Goal: Task Accomplishment & Management: Manage account settings

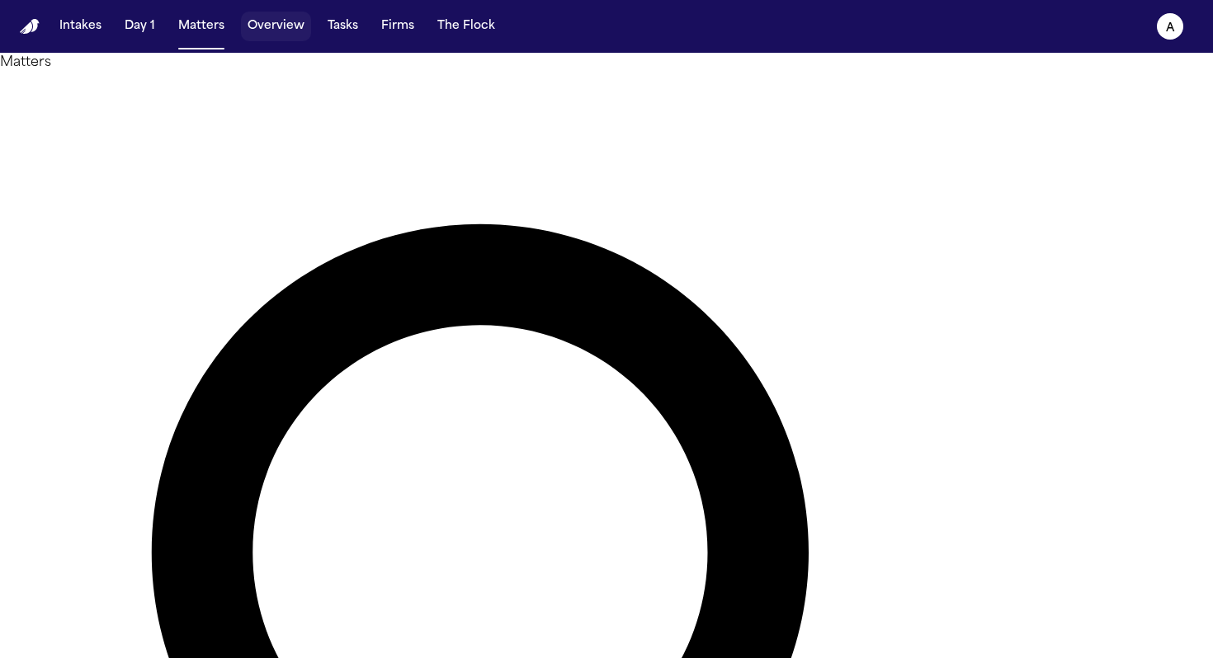
click at [281, 22] on button "Overview" at bounding box center [276, 27] width 70 height 30
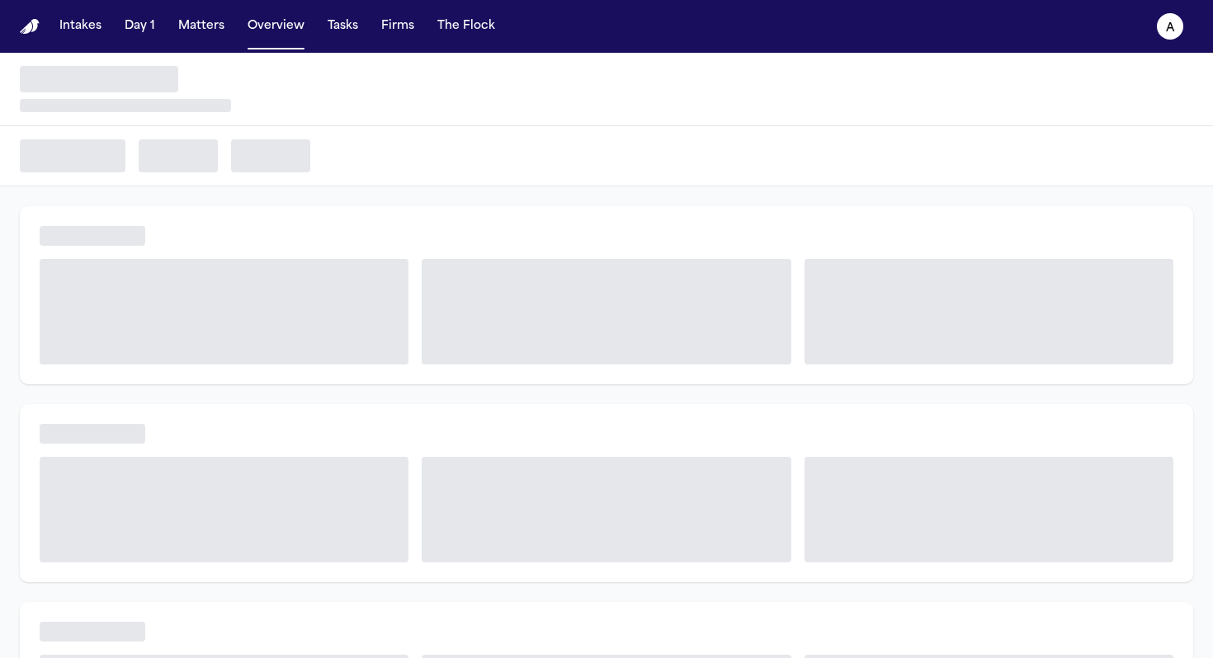
click at [210, 25] on button "Matters" at bounding box center [201, 27] width 59 height 30
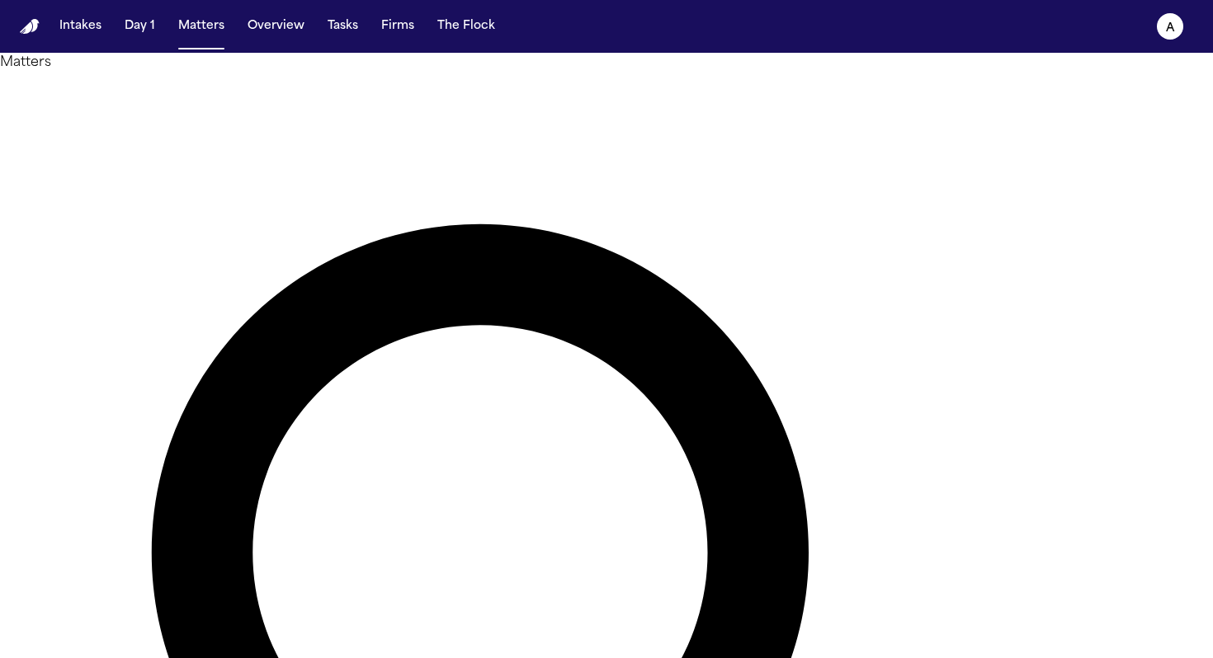
type input "*****"
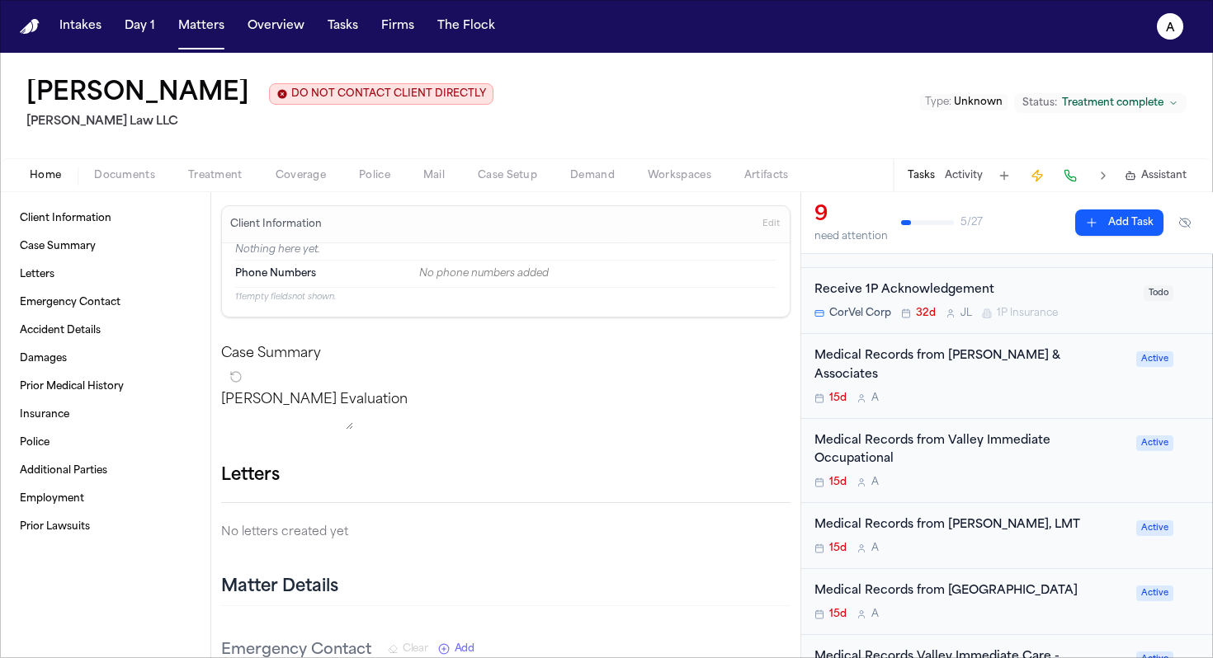
scroll to position [247, 0]
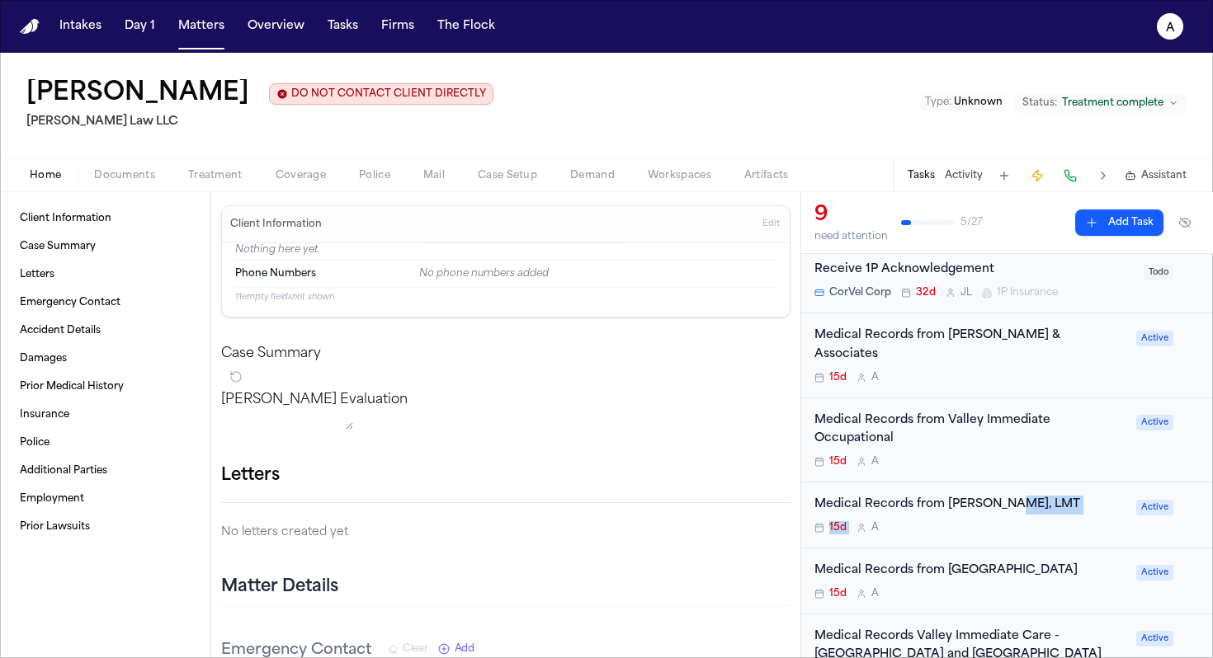
click at [995, 497] on div "Medical Records from [PERSON_NAME], LMT 15d A" at bounding box center [970, 515] width 312 height 39
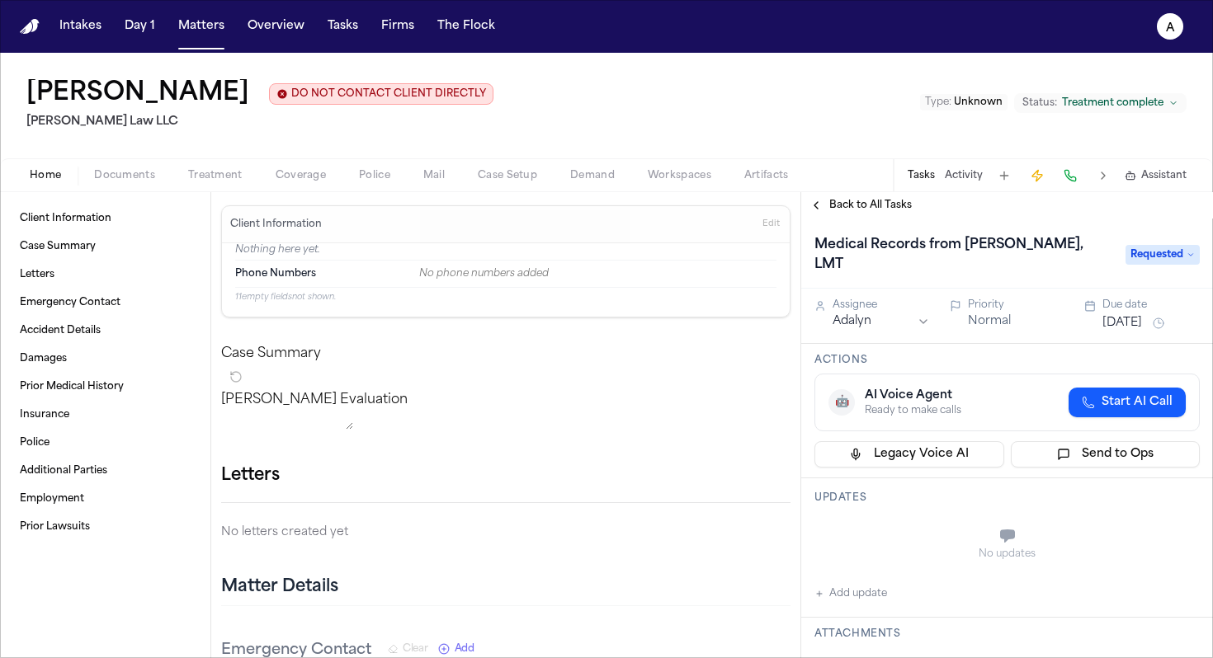
click at [870, 584] on button "Add update" at bounding box center [850, 594] width 73 height 20
click at [850, 571] on button "Private" at bounding box center [847, 577] width 13 height 13
click at [865, 523] on textarea "Add your update" at bounding box center [1017, 537] width 352 height 33
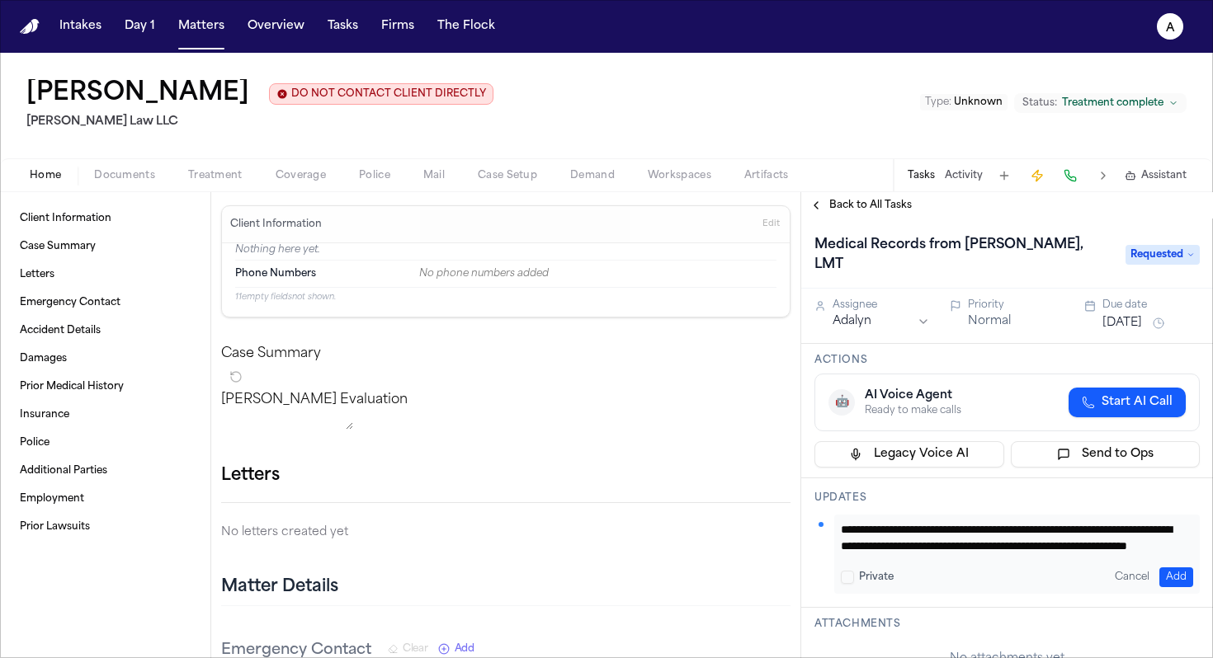
drag, startPoint x: 1082, startPoint y: 530, endPoint x: 828, endPoint y: 497, distance: 257.1
click at [828, 515] on div "**********" at bounding box center [1006, 554] width 385 height 79
type textarea "**********"
click at [1167, 568] on button "Add" at bounding box center [1176, 578] width 34 height 20
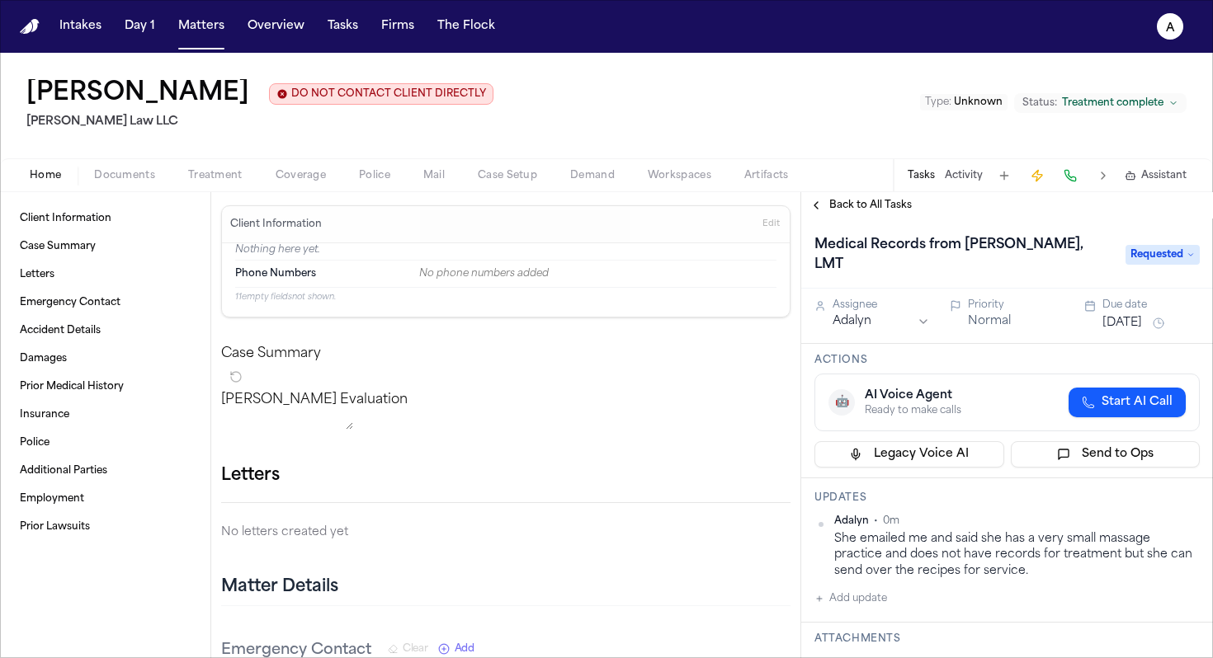
click at [1120, 315] on button "[DATE]" at bounding box center [1122, 323] width 40 height 17
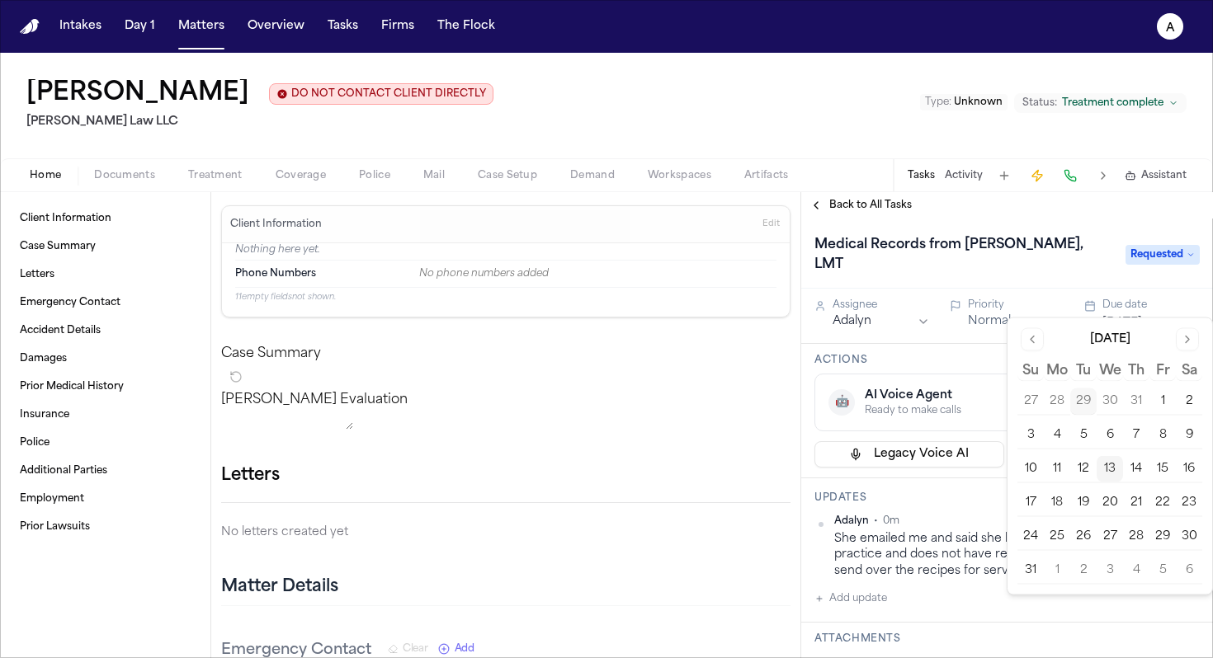
click at [1124, 315] on button "[DATE]" at bounding box center [1122, 323] width 40 height 17
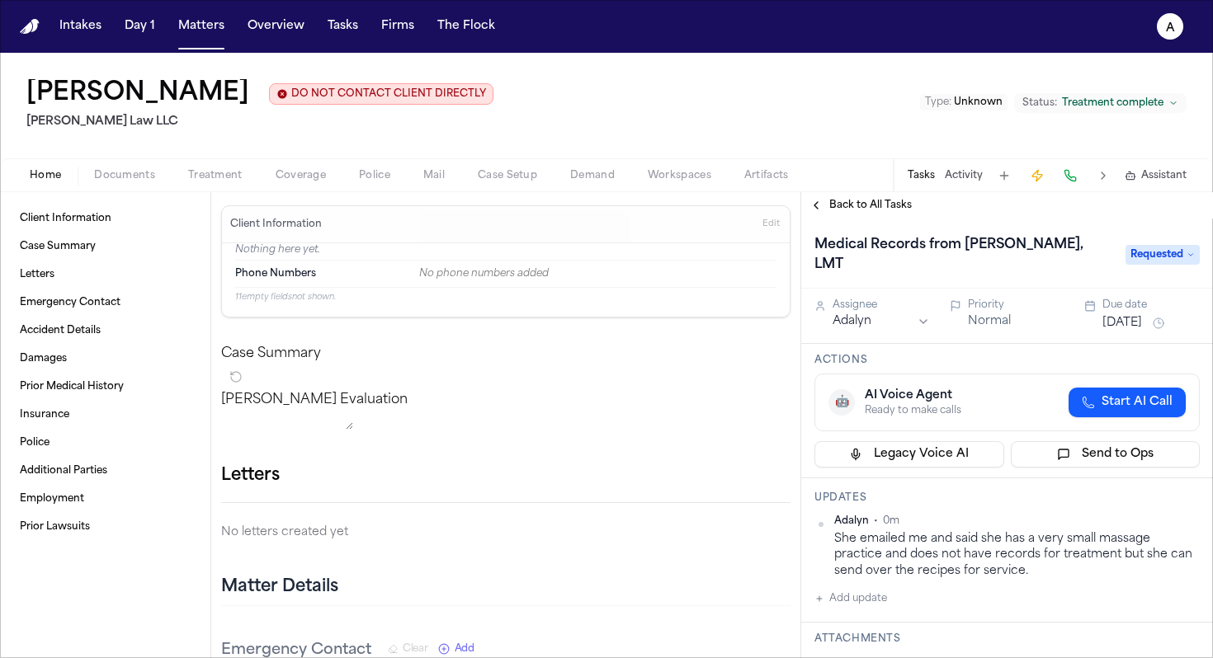
click at [1127, 315] on button "[DATE]" at bounding box center [1122, 323] width 40 height 17
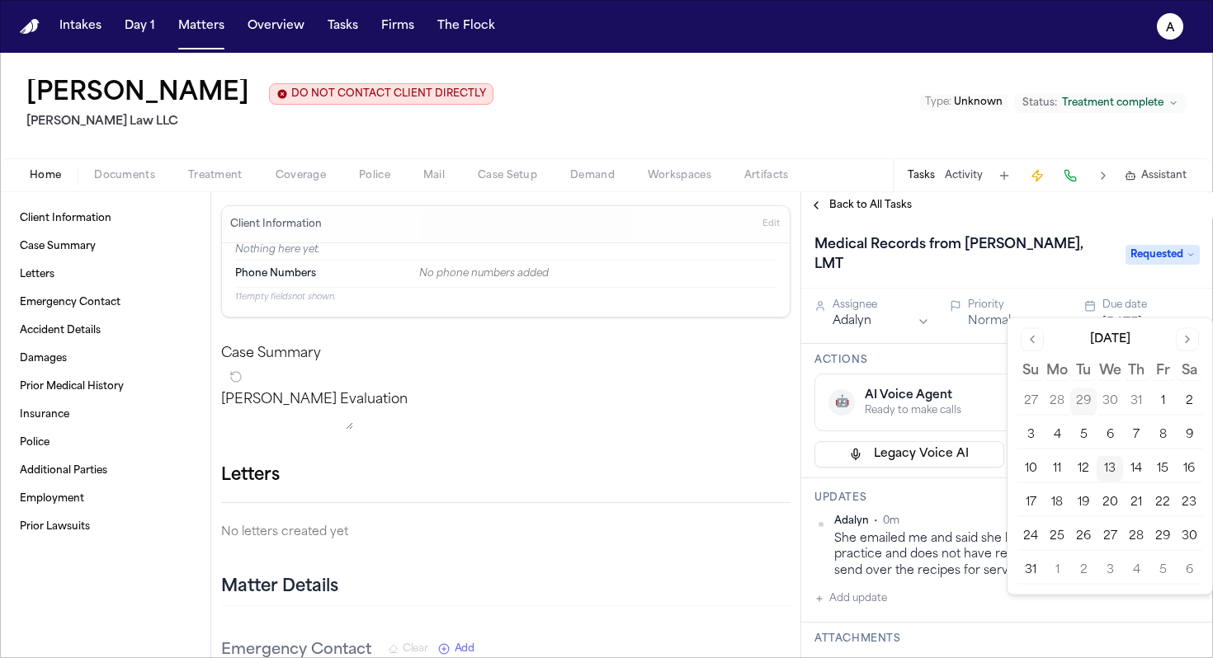
click at [1141, 469] on button "14" at bounding box center [1136, 469] width 26 height 26
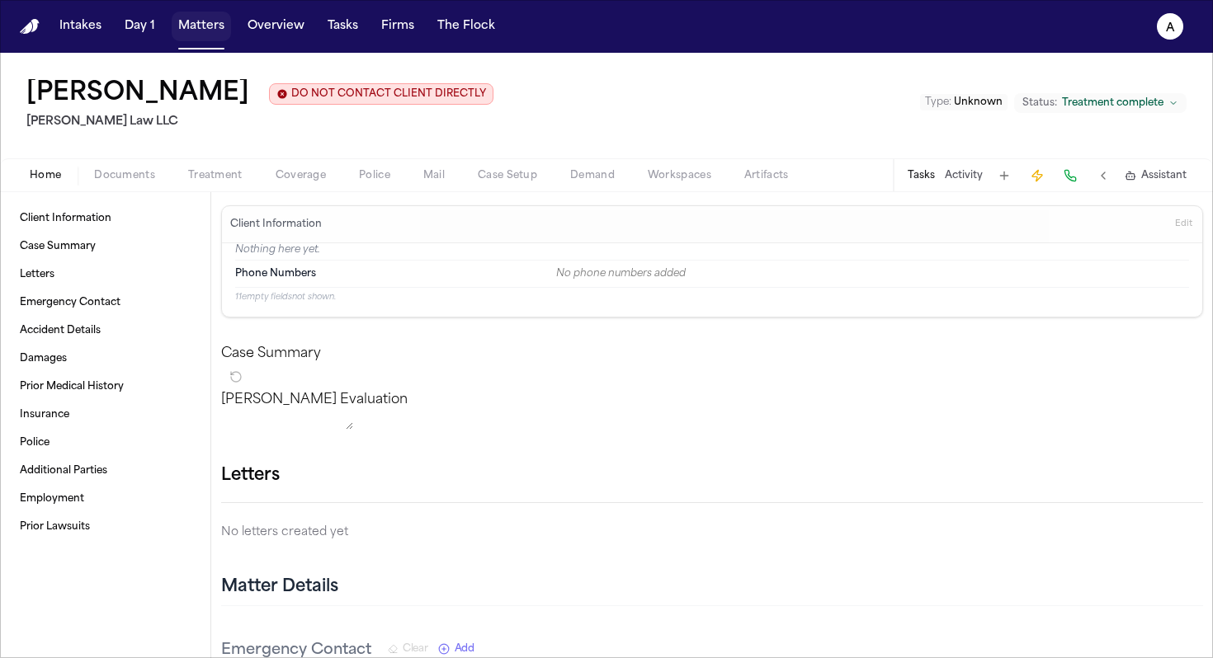
click at [199, 37] on button "Matters" at bounding box center [201, 27] width 59 height 30
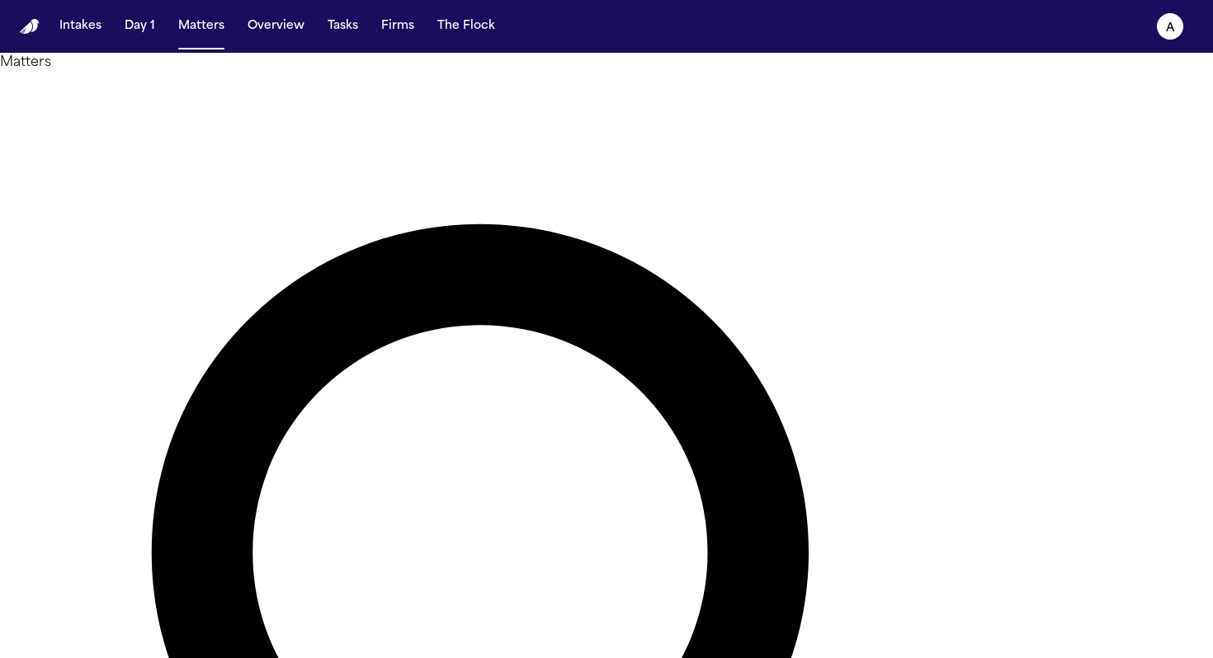
drag, startPoint x: 560, startPoint y: 97, endPoint x: 399, endPoint y: 96, distance: 160.9
type input "*"
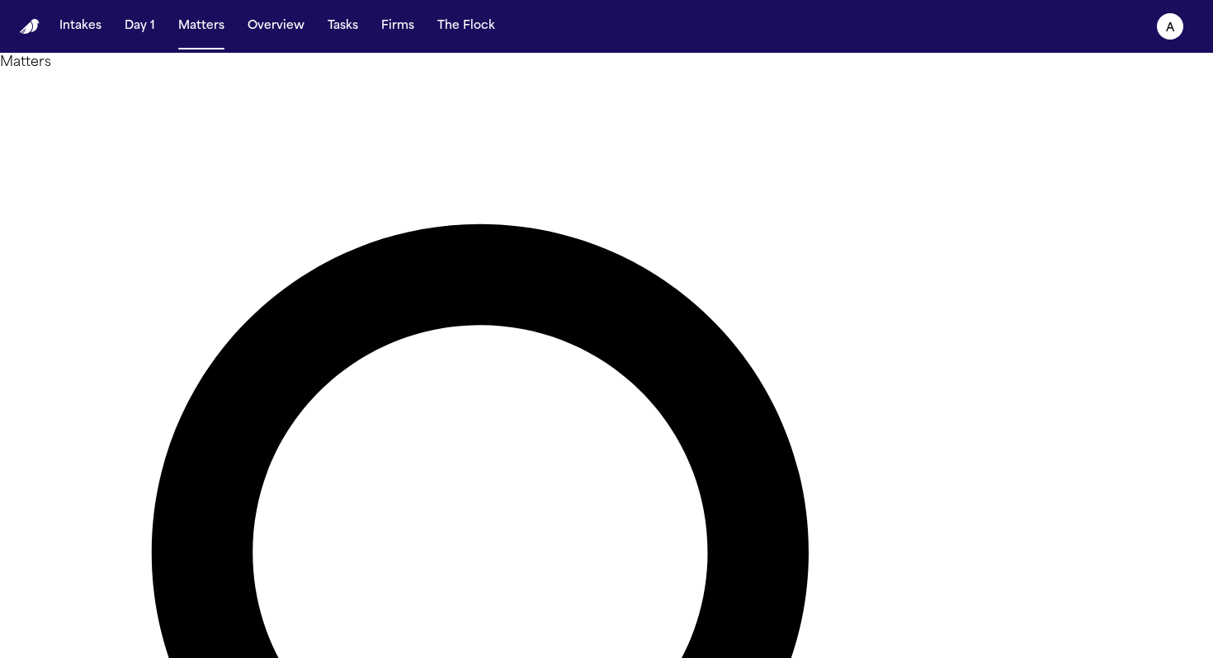
drag, startPoint x: 614, startPoint y: 88, endPoint x: 452, endPoint y: 82, distance: 161.8
type input "*****"
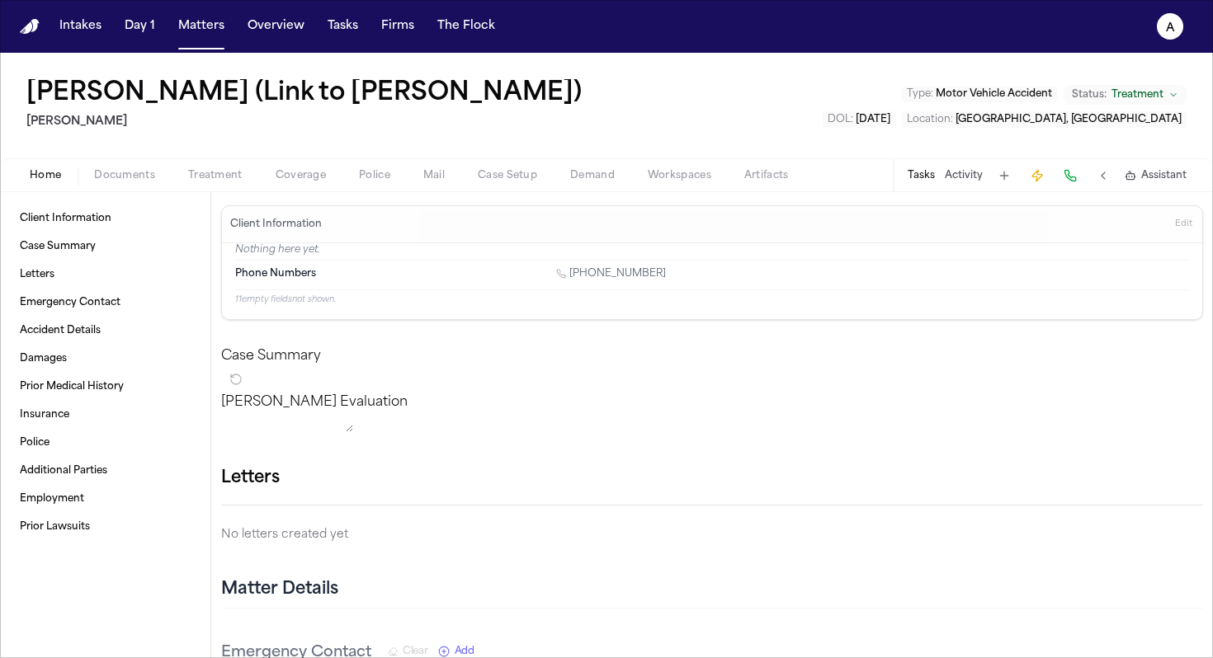
click at [924, 186] on div "Tasks Activity Assistant" at bounding box center [1046, 175] width 307 height 32
click at [927, 177] on button "Tasks" at bounding box center [921, 175] width 27 height 13
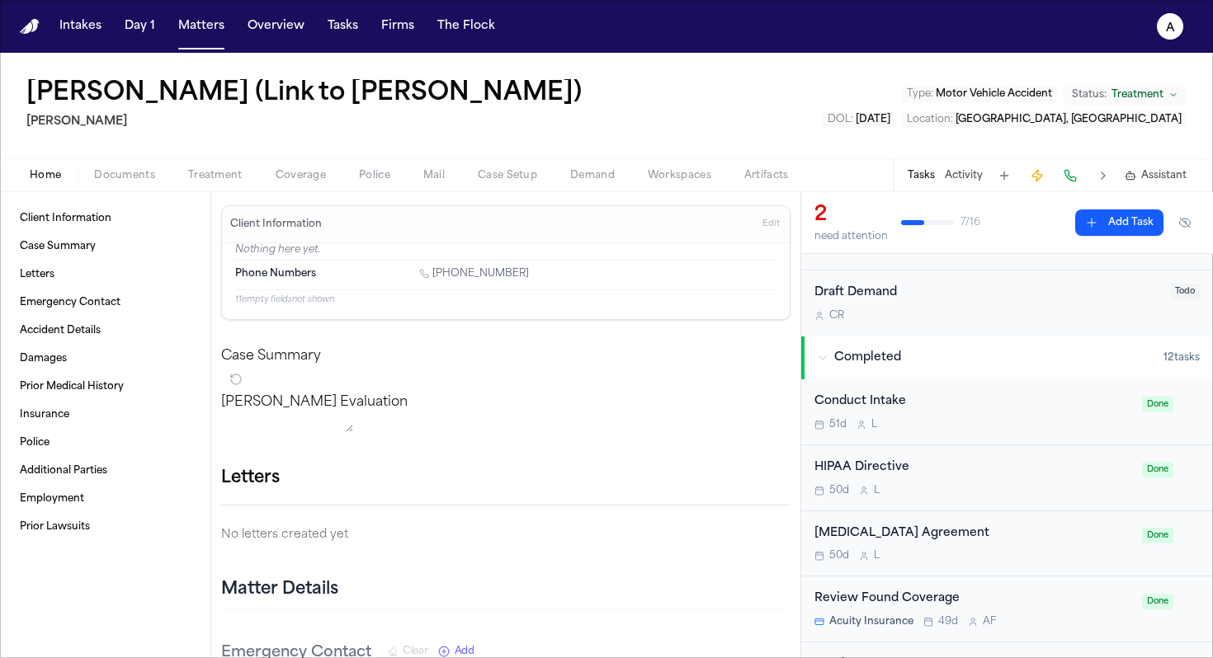
scroll to position [220, 0]
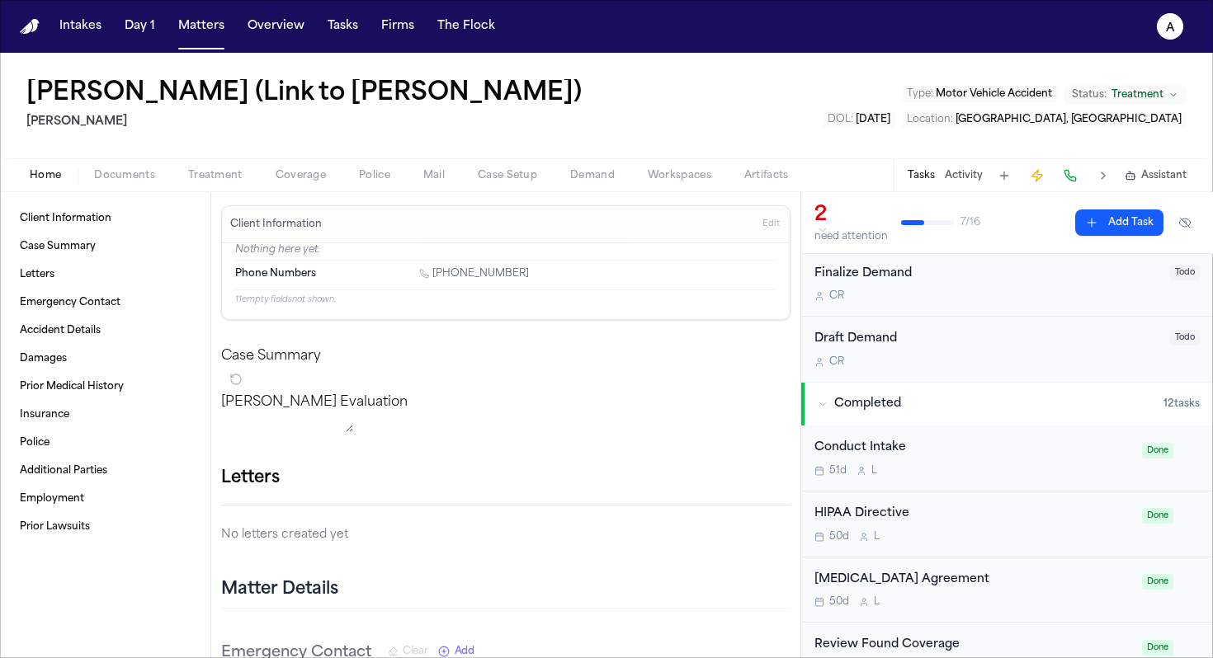
click at [222, 180] on span "Treatment" at bounding box center [215, 175] width 54 height 13
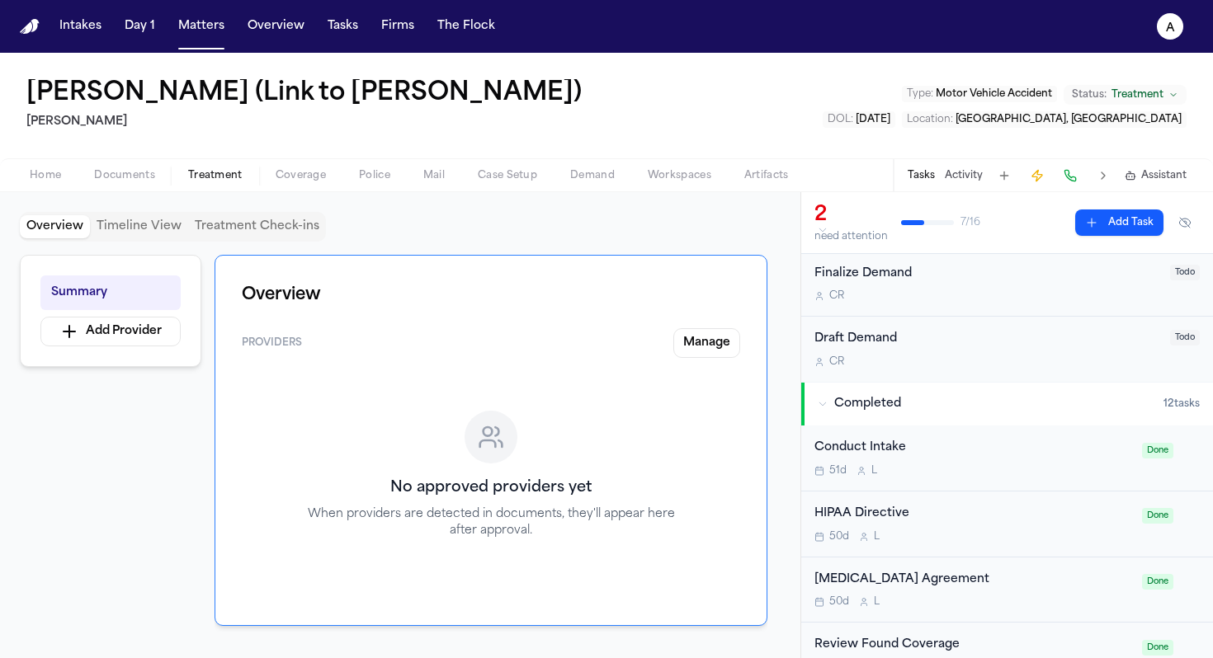
drag, startPoint x: 349, startPoint y: 100, endPoint x: 219, endPoint y: 87, distance: 130.2
click at [219, 87] on h1 "[PERSON_NAME] (Link to [PERSON_NAME])" at bounding box center [303, 94] width 555 height 30
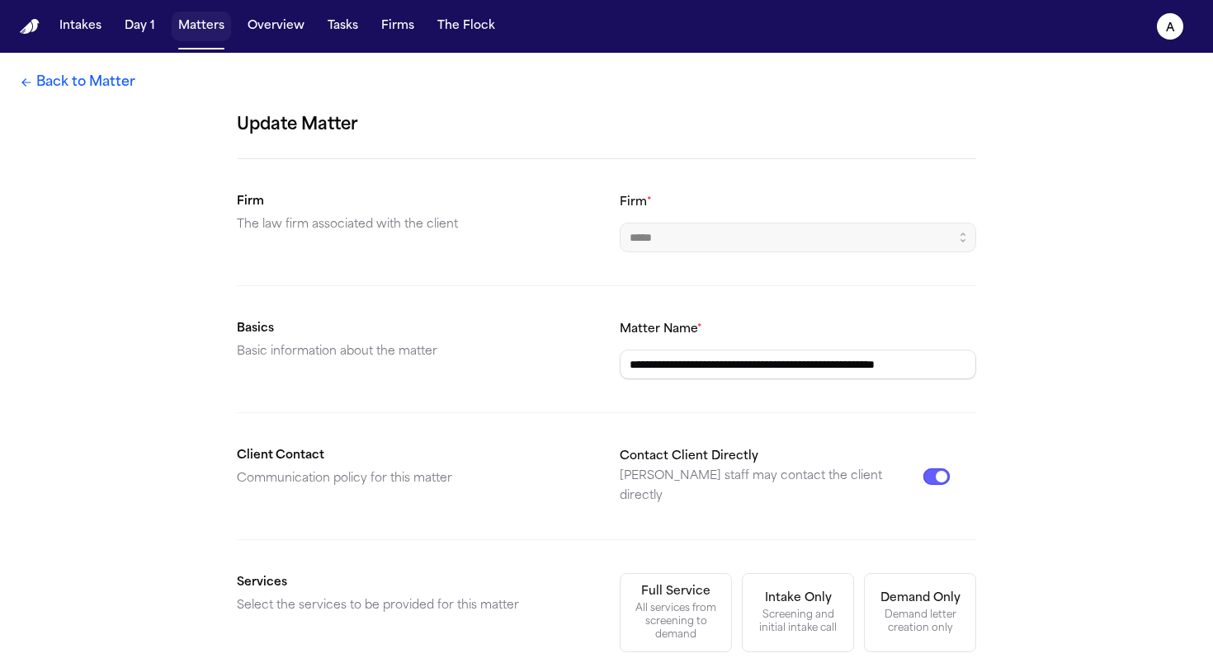
click at [199, 34] on button "Matters" at bounding box center [201, 27] width 59 height 30
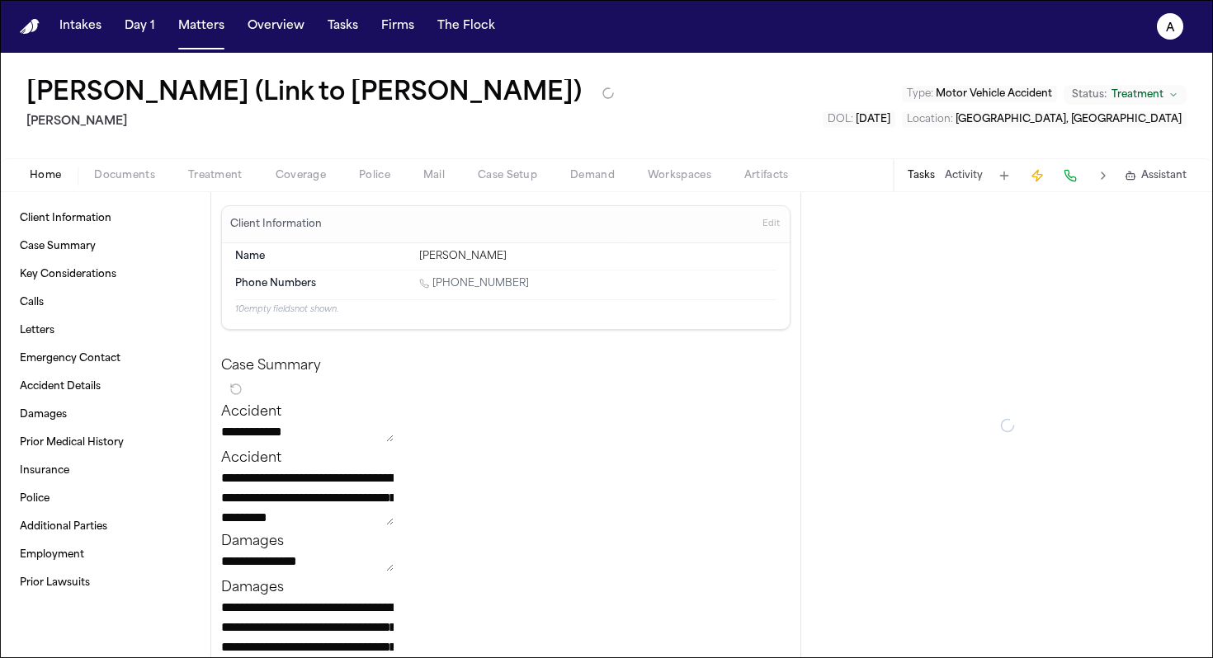
click at [927, 171] on button "Tasks" at bounding box center [921, 175] width 27 height 13
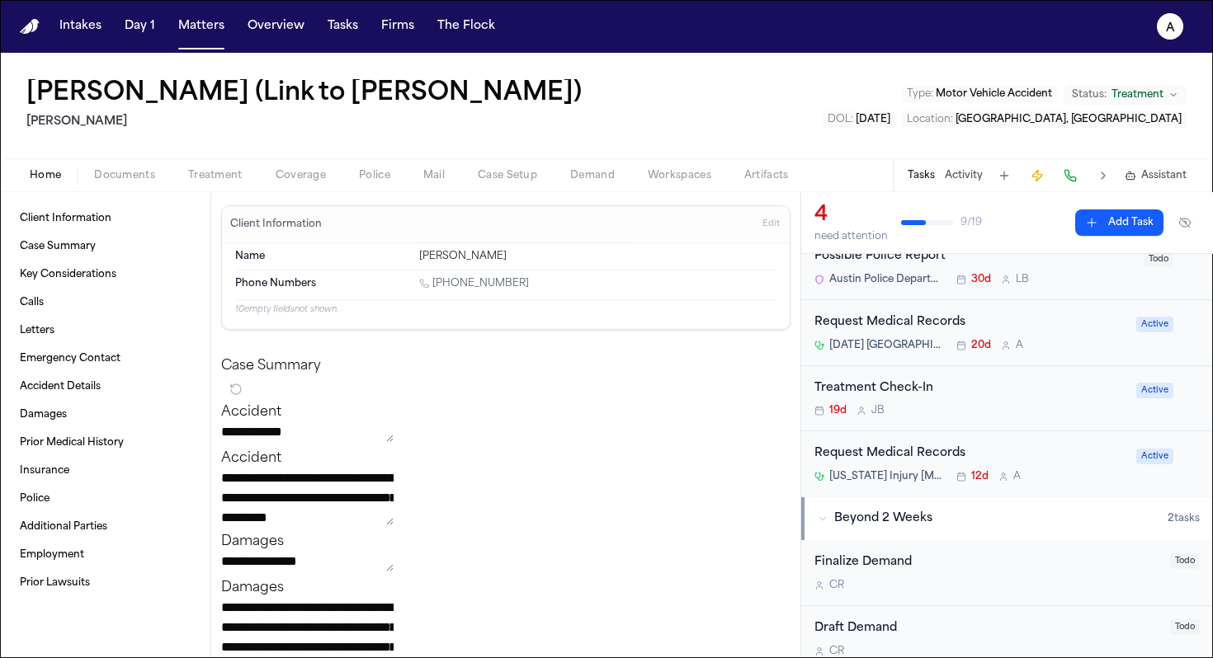
scroll to position [78, 0]
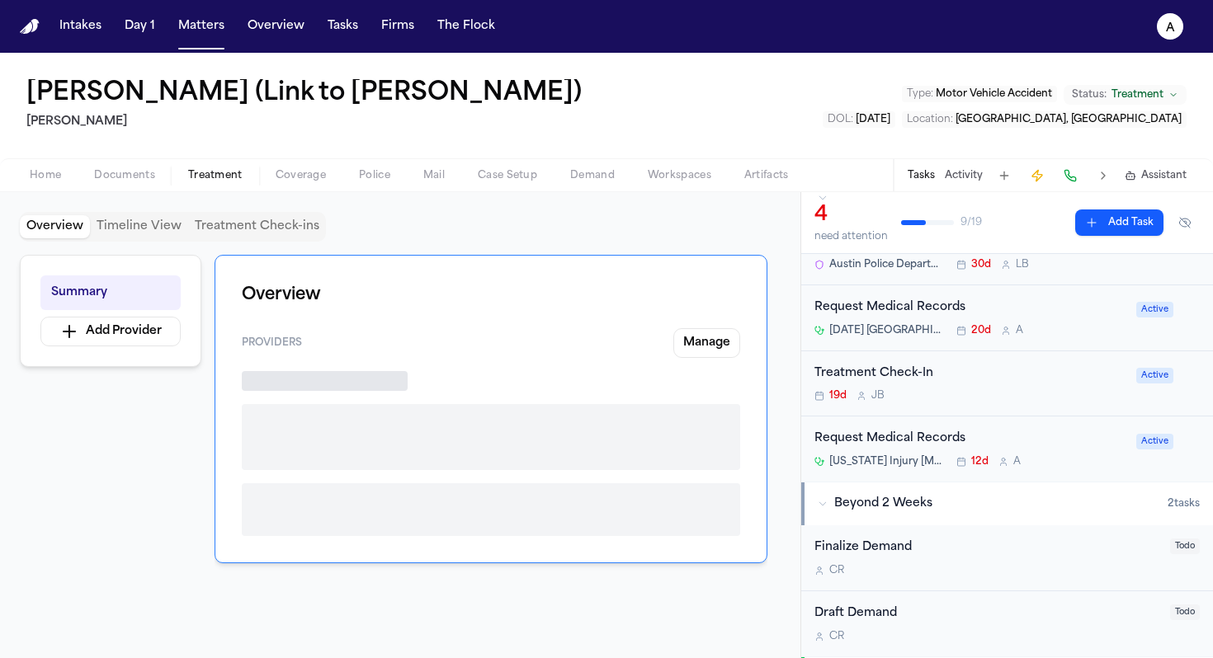
click at [219, 172] on span "Treatment" at bounding box center [215, 175] width 54 height 13
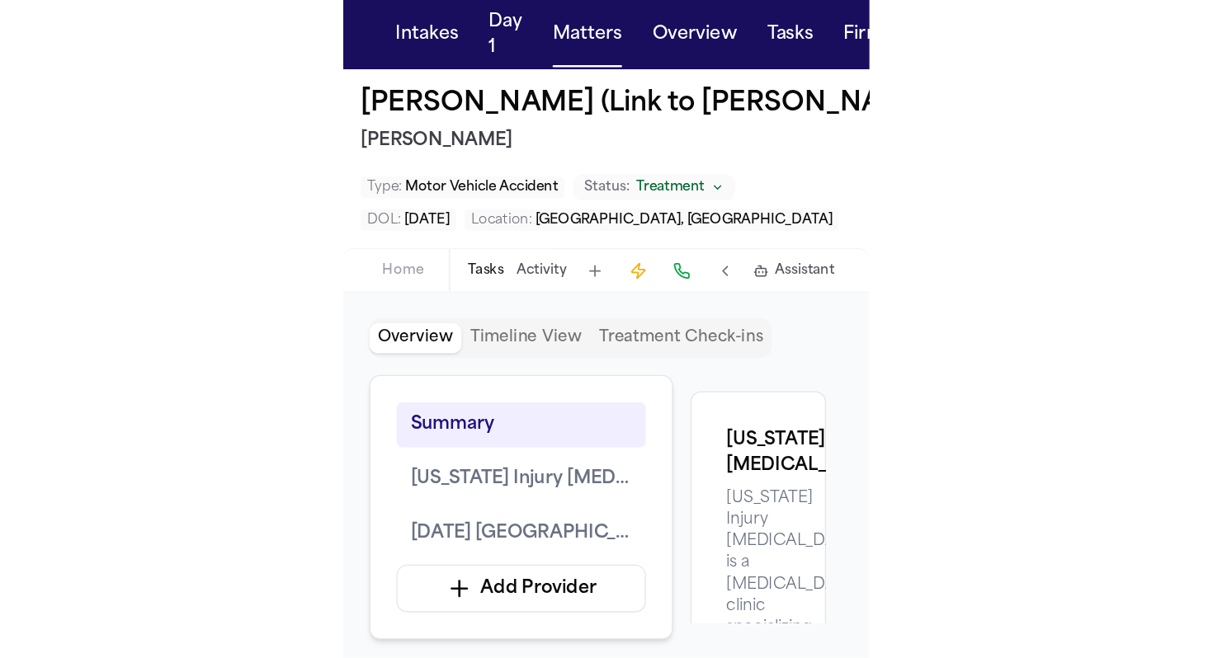
scroll to position [1342, 0]
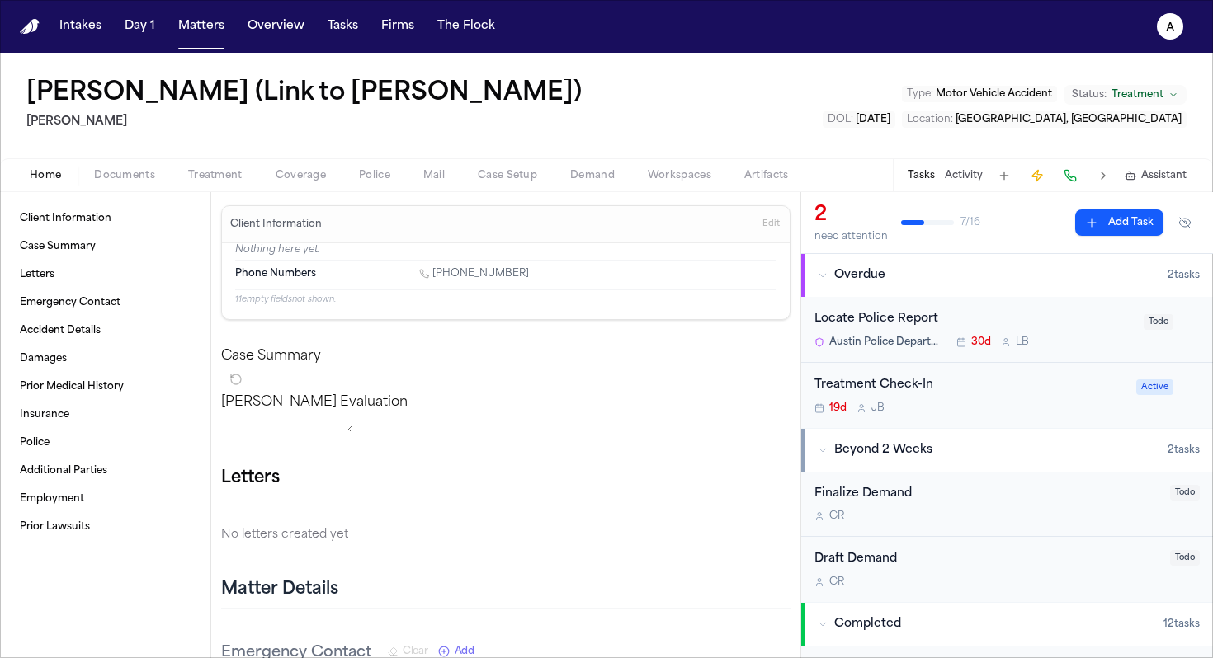
drag, startPoint x: 358, startPoint y: 103, endPoint x: 213, endPoint y: 103, distance: 145.2
click at [213, 103] on h1 "[PERSON_NAME] (Link to [PERSON_NAME])" at bounding box center [303, 94] width 555 height 30
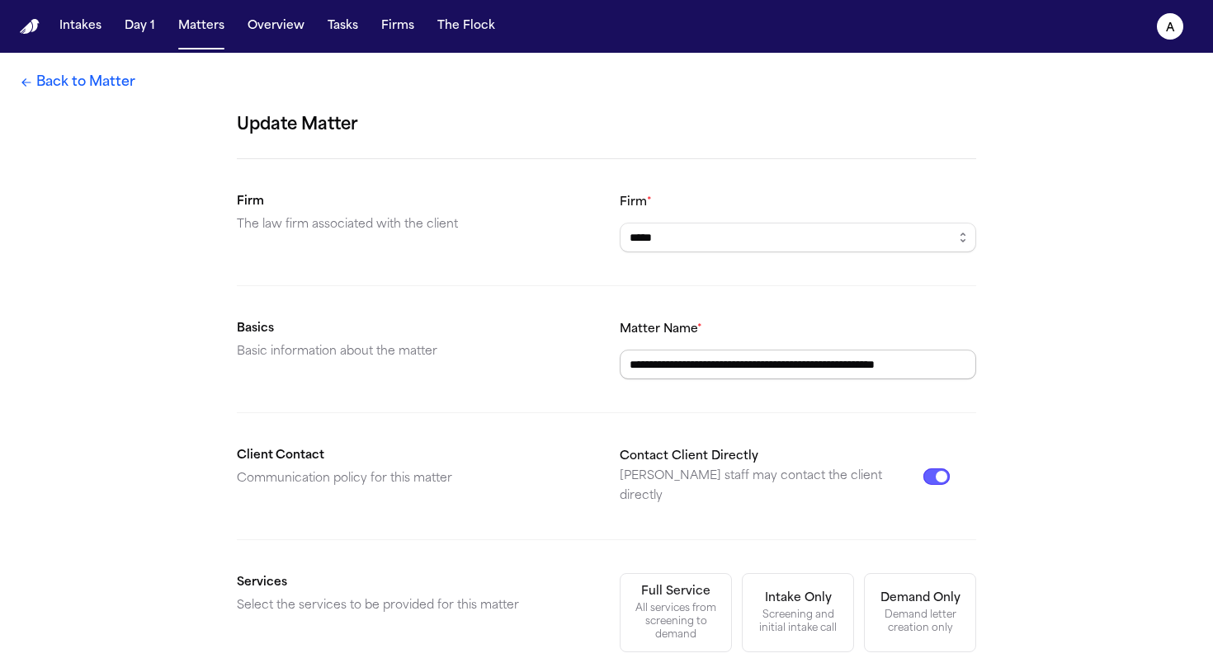
click at [659, 365] on input "**********" at bounding box center [798, 365] width 356 height 30
drag, startPoint x: 623, startPoint y: 365, endPoint x: 774, endPoint y: 365, distance: 151.0
click at [775, 365] on input "**********" at bounding box center [798, 365] width 356 height 30
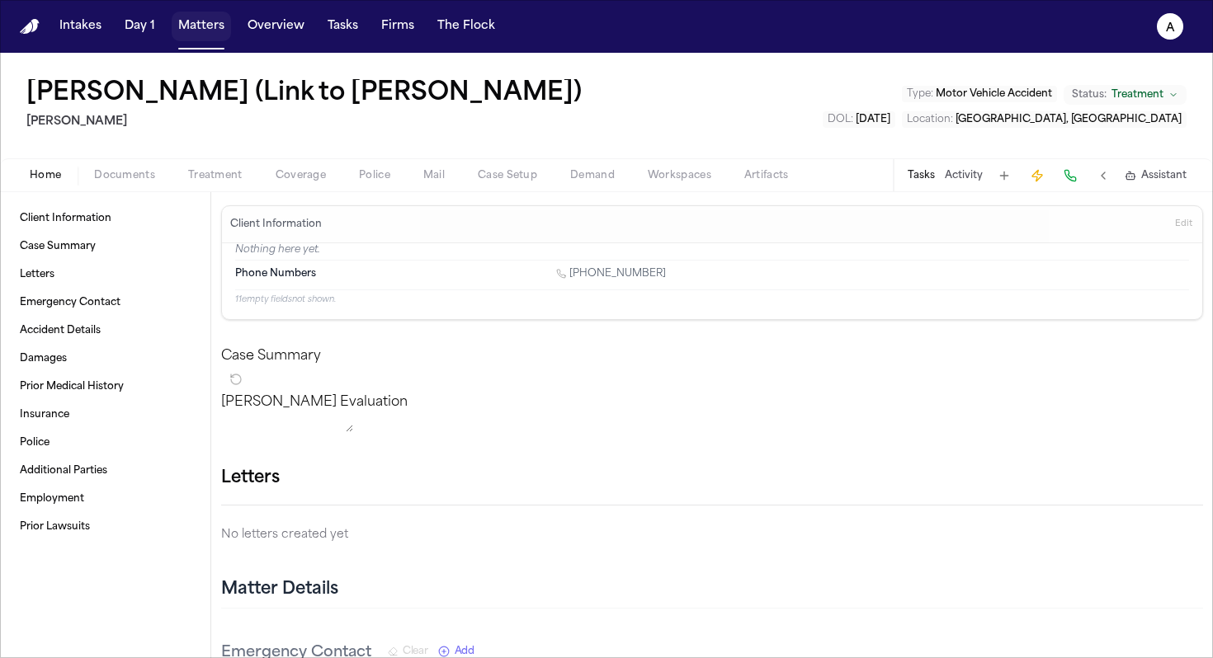
click at [213, 32] on button "Matters" at bounding box center [201, 27] width 59 height 30
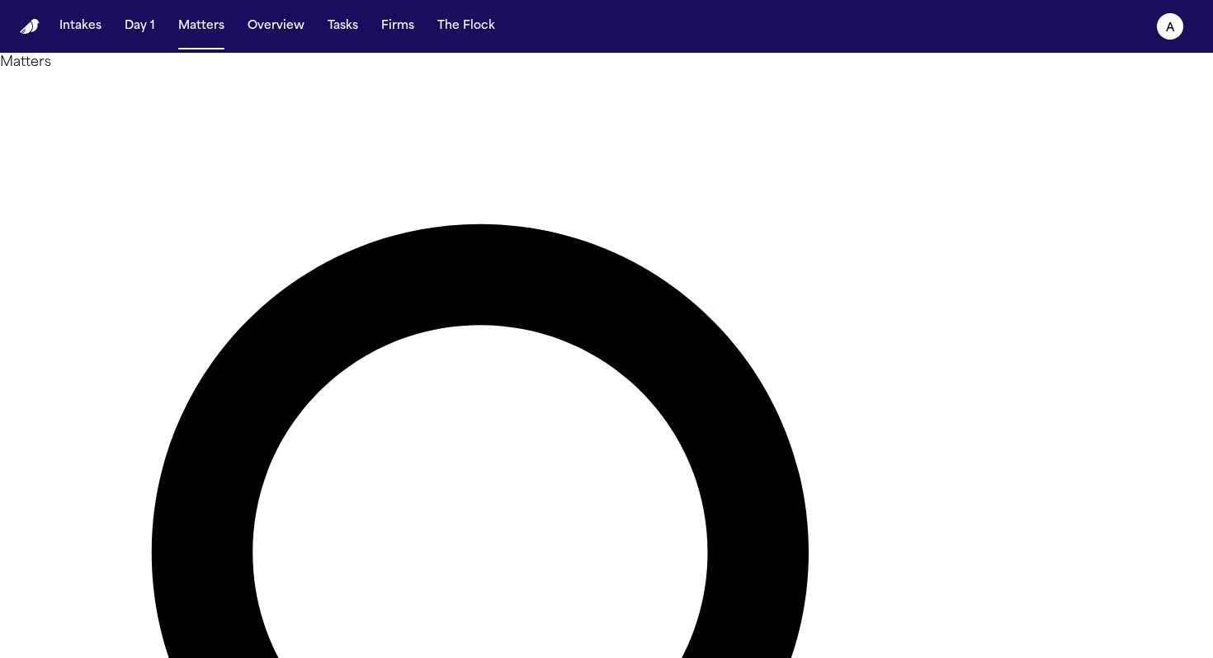
drag, startPoint x: 554, startPoint y: 95, endPoint x: 445, endPoint y: 92, distance: 109.8
drag, startPoint x: 596, startPoint y: 103, endPoint x: 403, endPoint y: 94, distance: 194.1
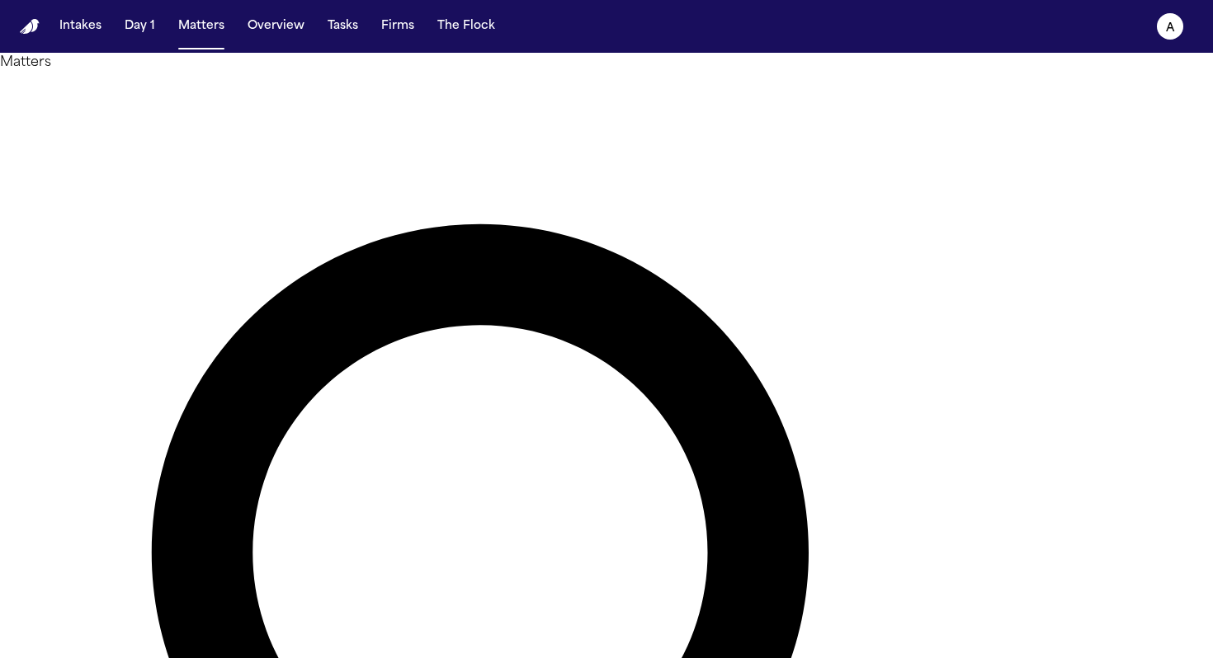
drag, startPoint x: 592, startPoint y: 103, endPoint x: 453, endPoint y: 84, distance: 139.9
drag, startPoint x: 564, startPoint y: 98, endPoint x: 441, endPoint y: 92, distance: 123.9
type input "********"
